Goal: Task Accomplishment & Management: Manage account settings

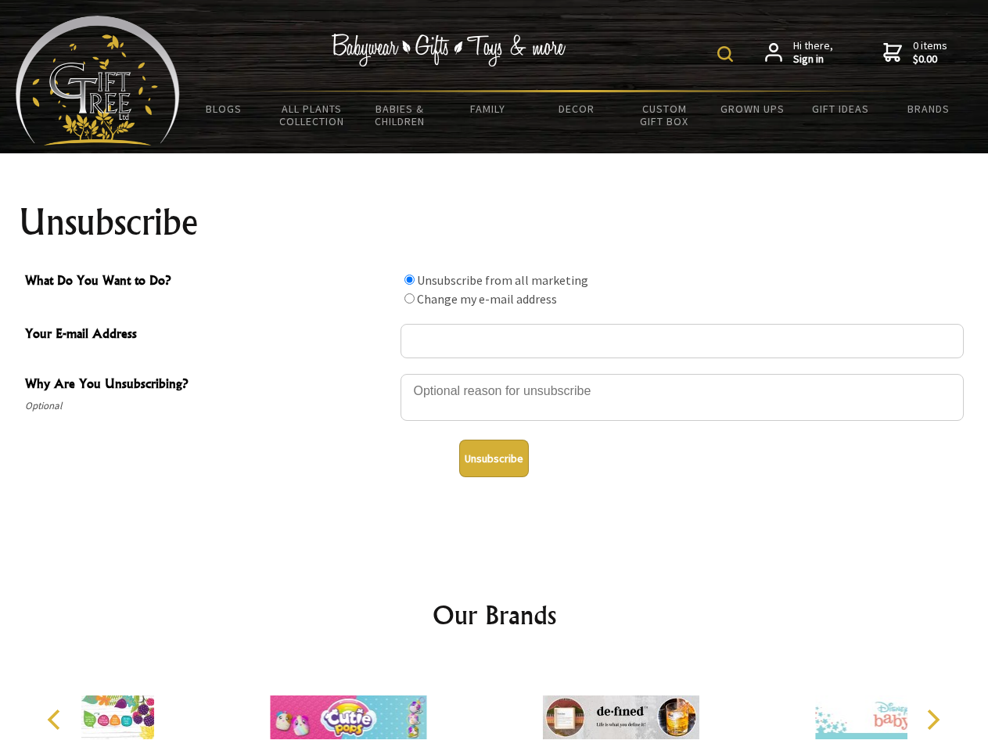
click at [728, 54] on img at bounding box center [725, 54] width 16 height 16
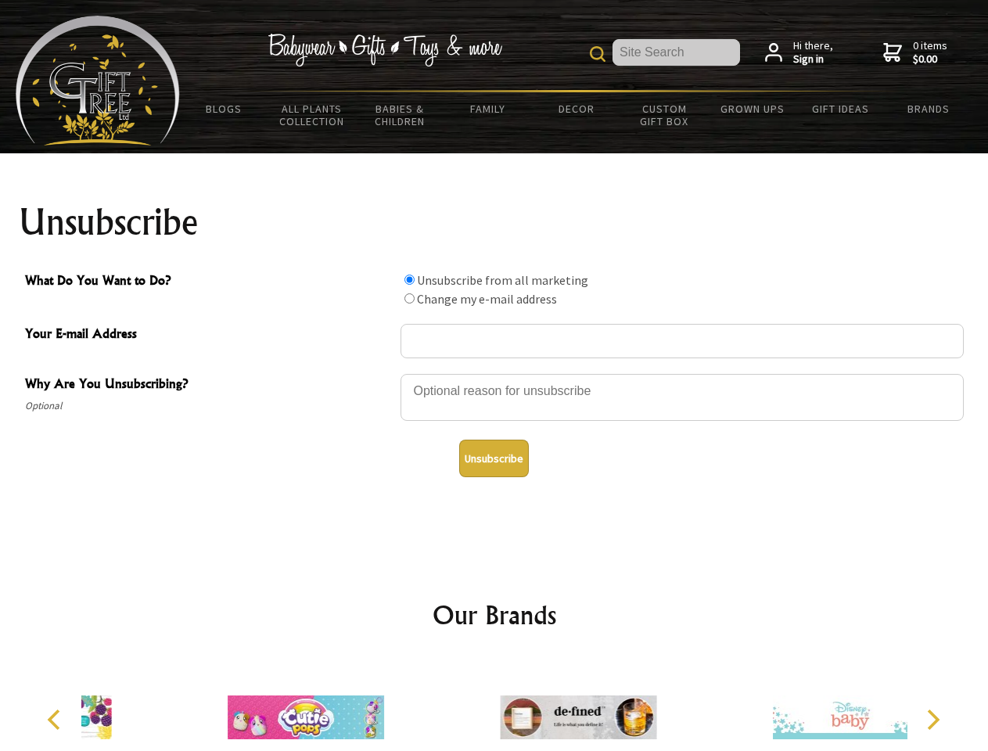
click at [494, 373] on div at bounding box center [682, 399] width 563 height 55
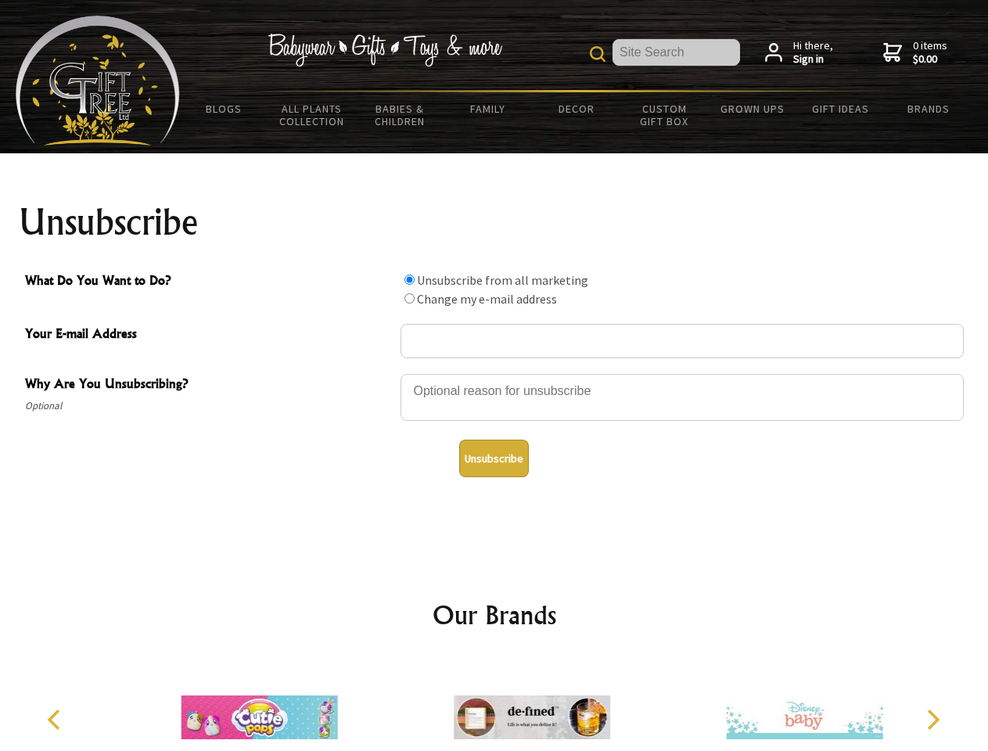
click at [409, 279] on input "What Do You Want to Do?" at bounding box center [409, 280] width 10 height 10
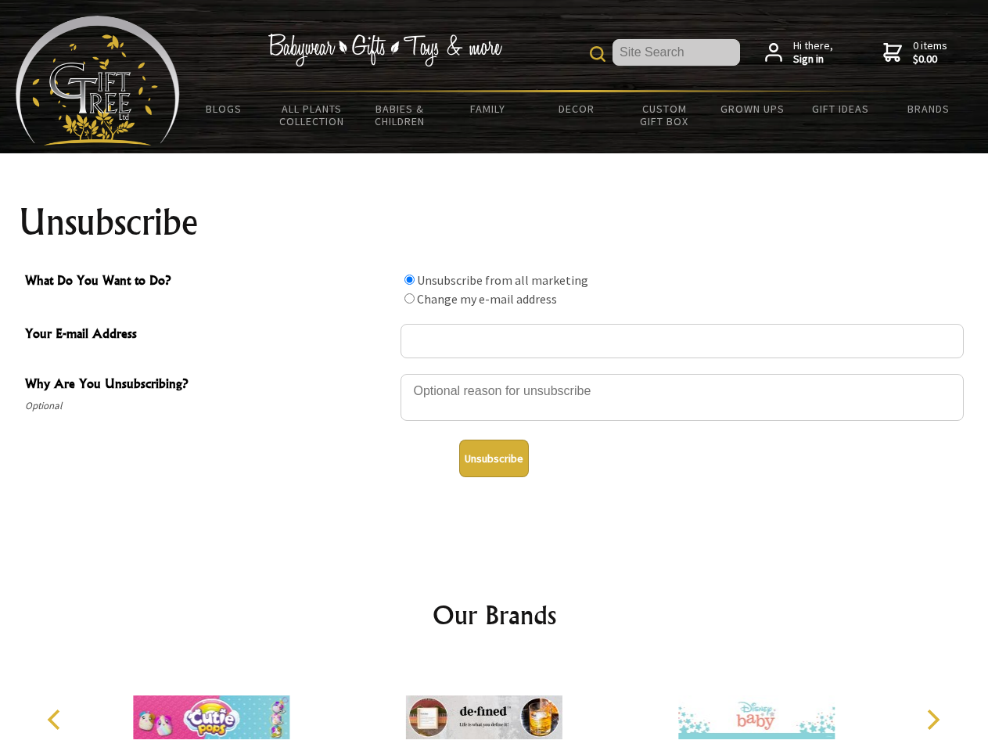
click at [409, 298] on input "What Do You Want to Do?" at bounding box center [409, 298] width 10 height 10
radio input "true"
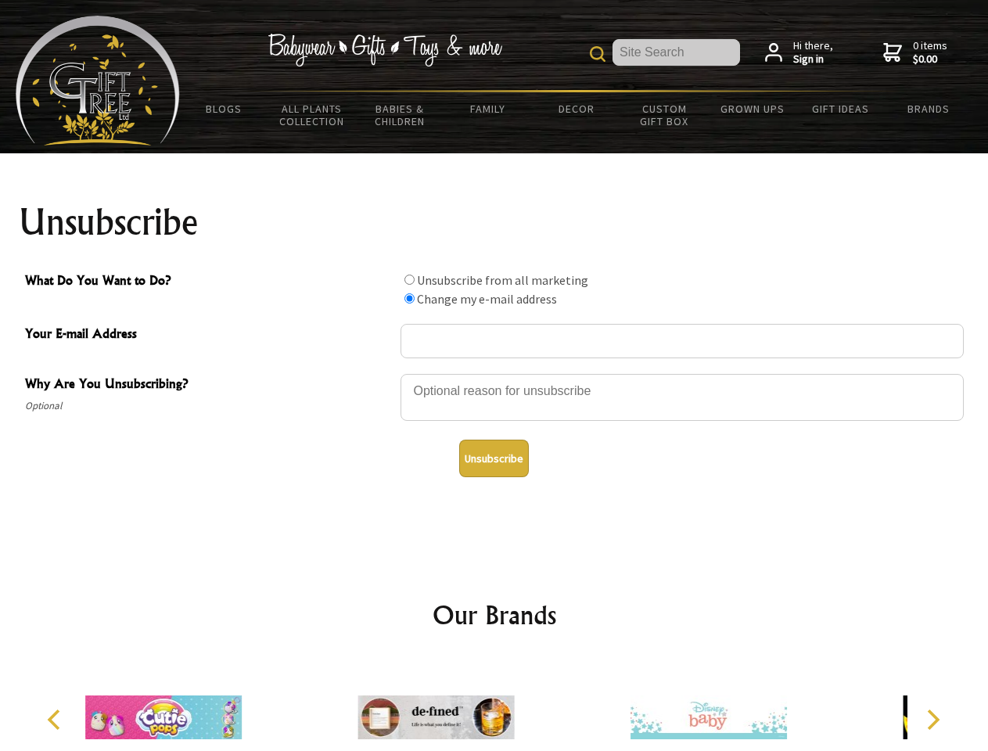
click at [494, 458] on button "Unsubscribe" at bounding box center [494, 459] width 70 height 38
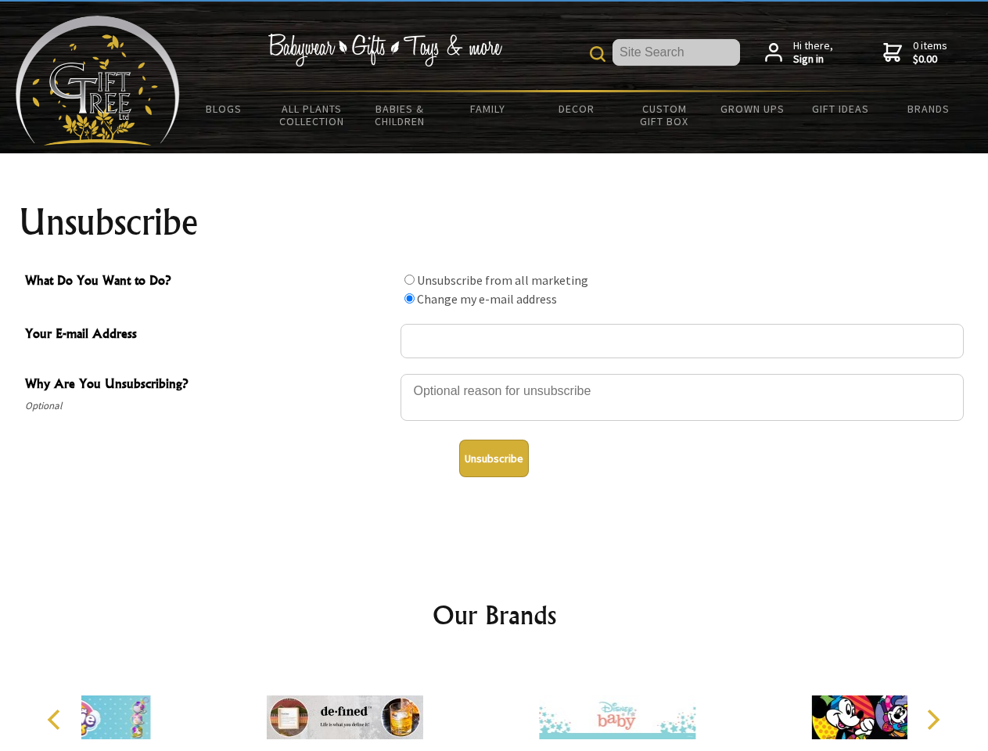
click at [494, 705] on div at bounding box center [617, 720] width 272 height 122
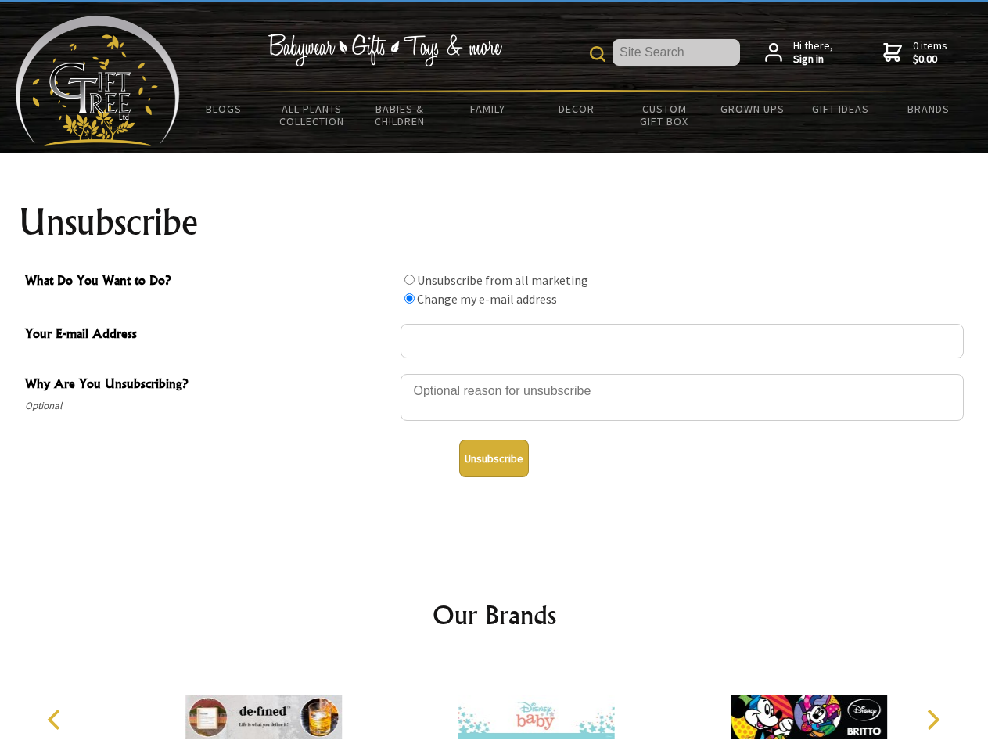
click at [56, 720] on icon "Previous" at bounding box center [55, 720] width 20 height 20
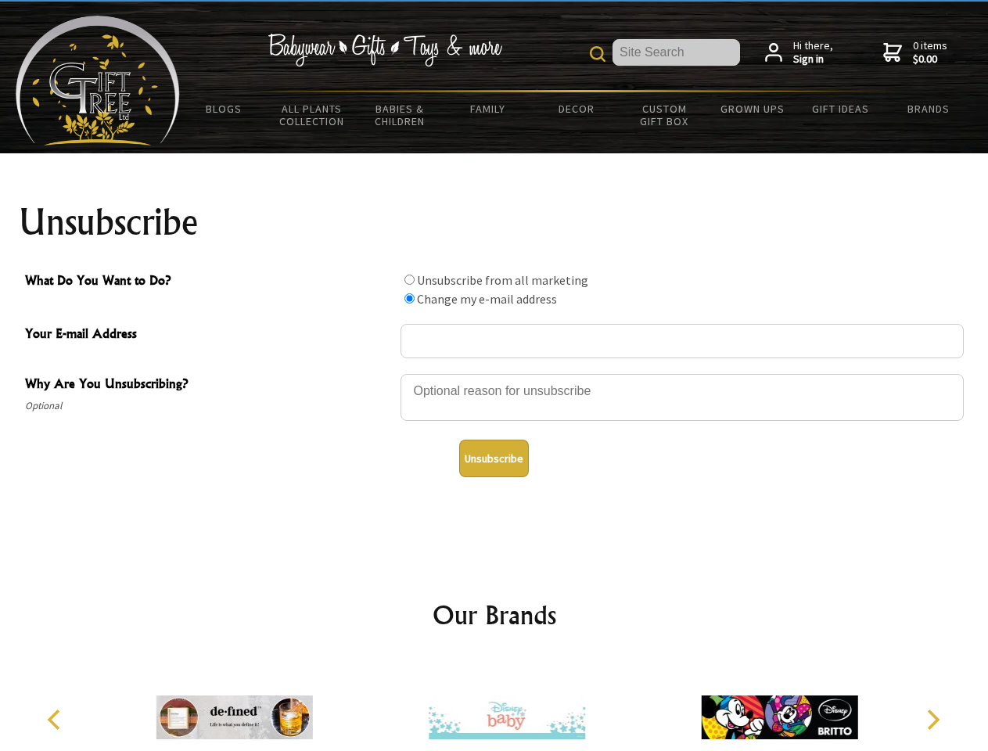
click at [933, 720] on icon "Next" at bounding box center [932, 720] width 20 height 20
